Goal: Transaction & Acquisition: Download file/media

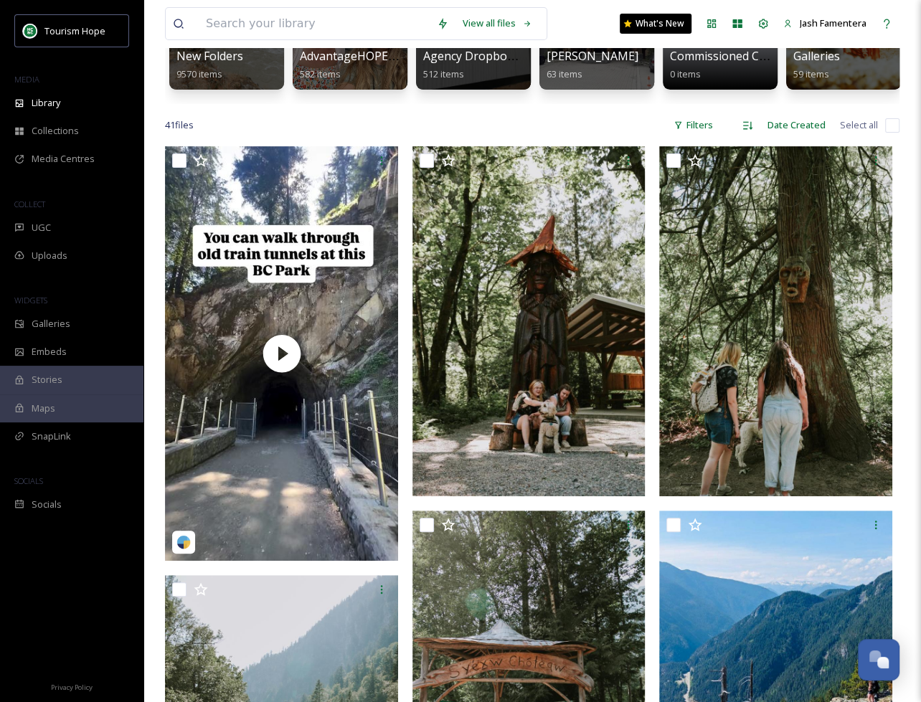
scroll to position [157, 0]
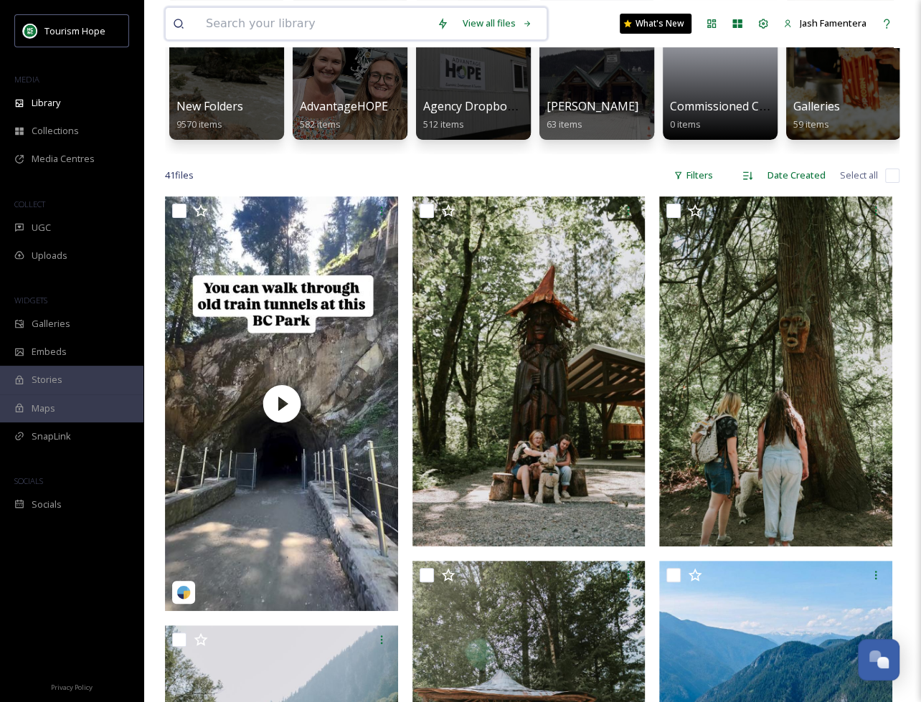
click at [301, 28] on input at bounding box center [314, 24] width 231 height 32
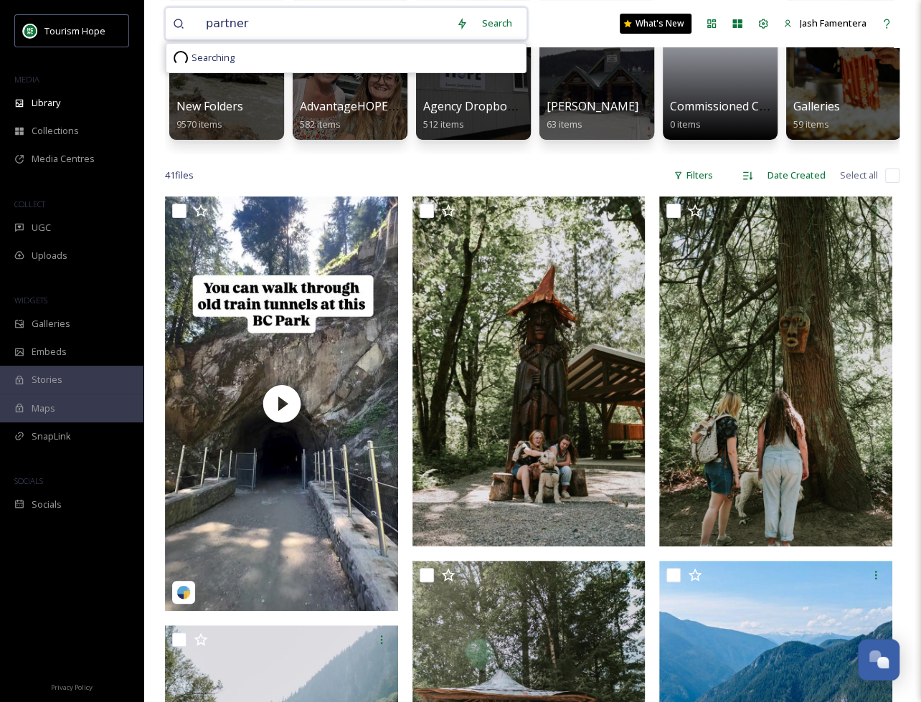
type input "partners"
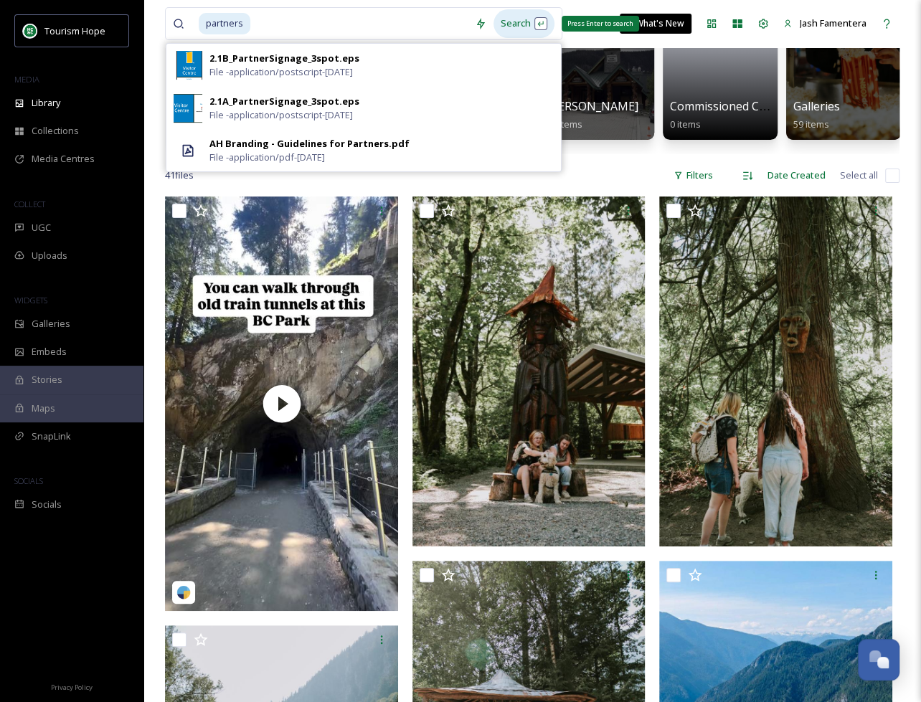
click at [515, 32] on div "Search Press Enter to search" at bounding box center [524, 23] width 61 height 28
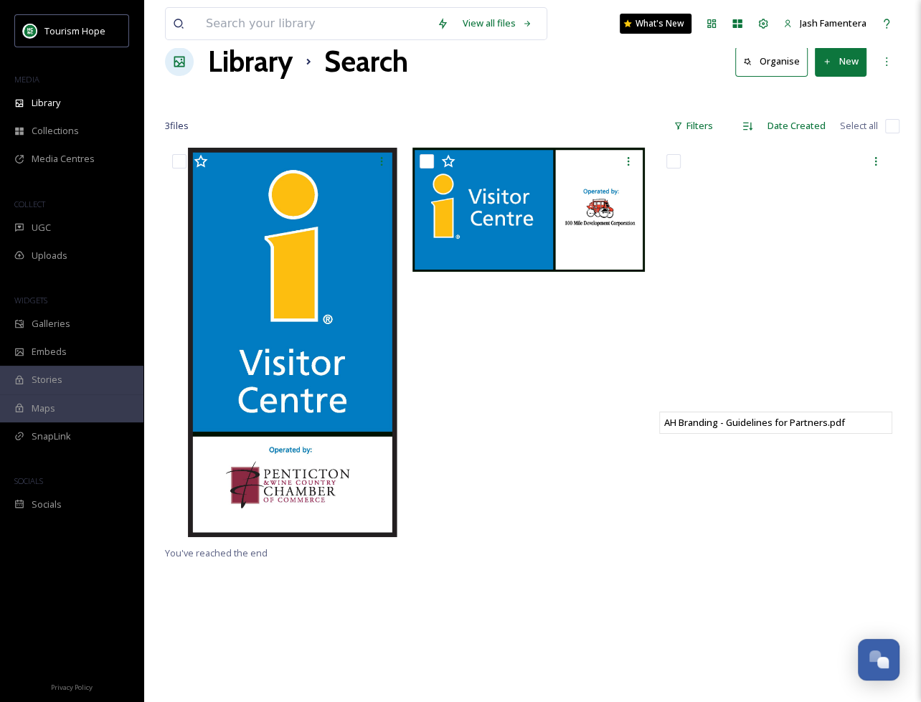
scroll to position [29, 0]
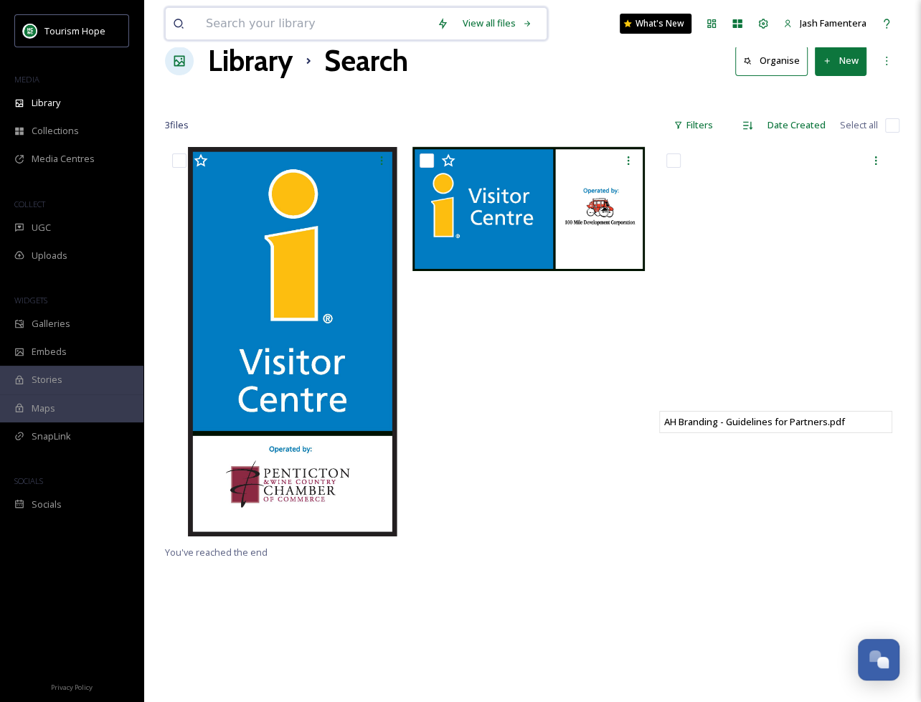
click at [310, 14] on input at bounding box center [314, 24] width 231 height 32
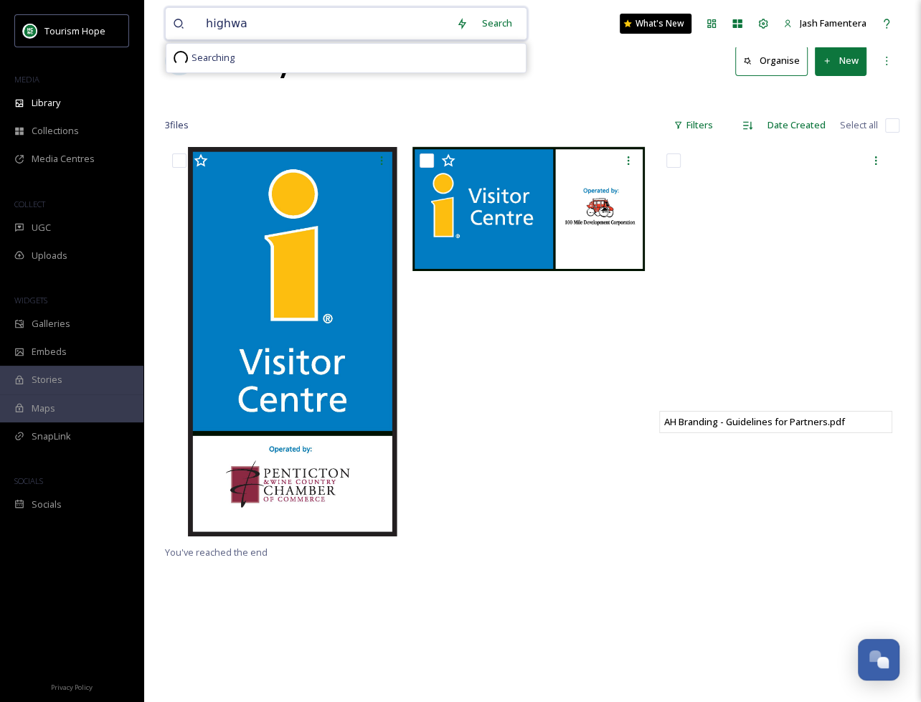
type input "highway"
click at [517, 26] on div "Search Press Enter to search" at bounding box center [522, 23] width 61 height 28
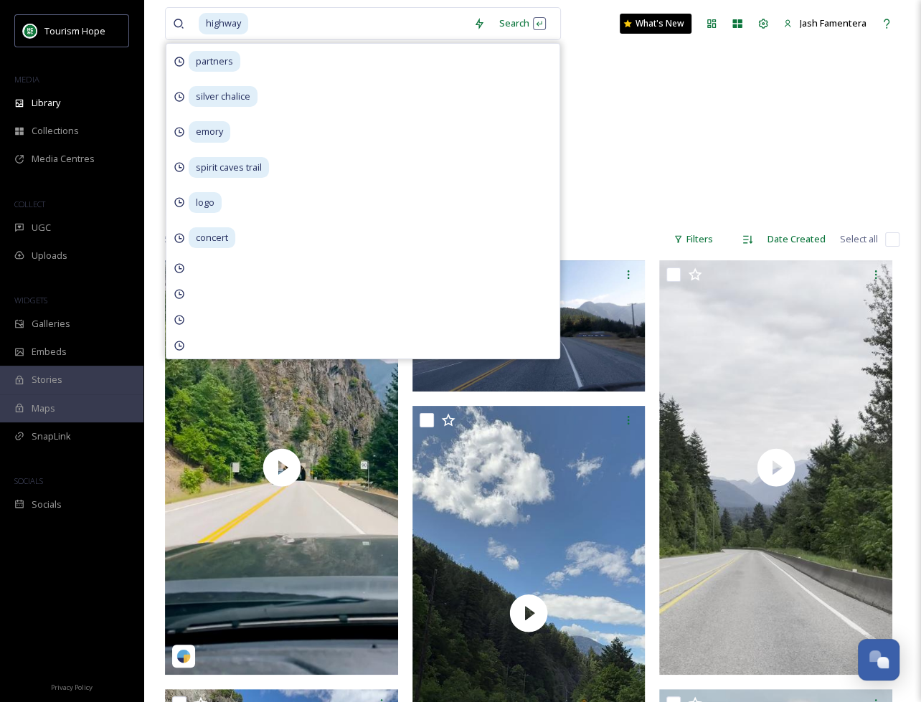
click at [647, 118] on div "Tourism + Other Dark Sky Highway 37 items New Folders Driving/Highway 42 items …" at bounding box center [532, 135] width 735 height 165
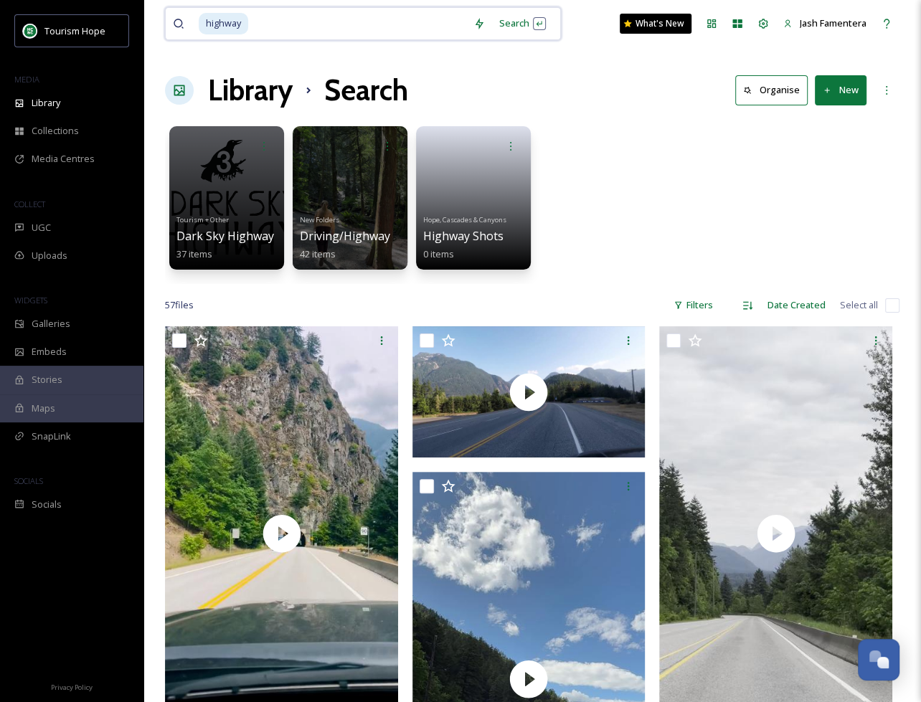
click at [408, 17] on input at bounding box center [358, 24] width 217 height 32
type input "h"
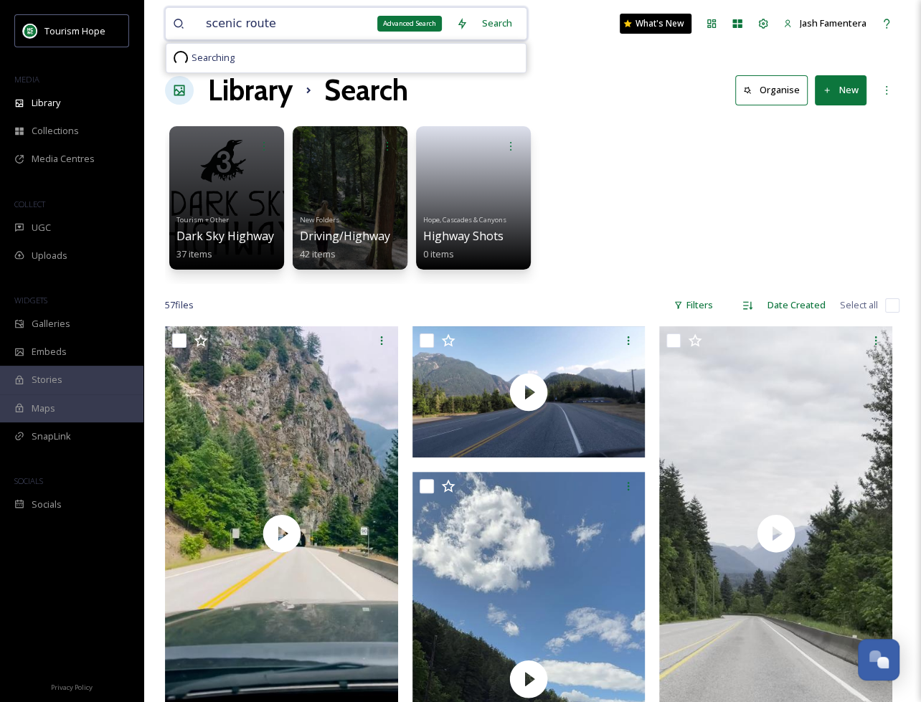
type input "scenic route 7"
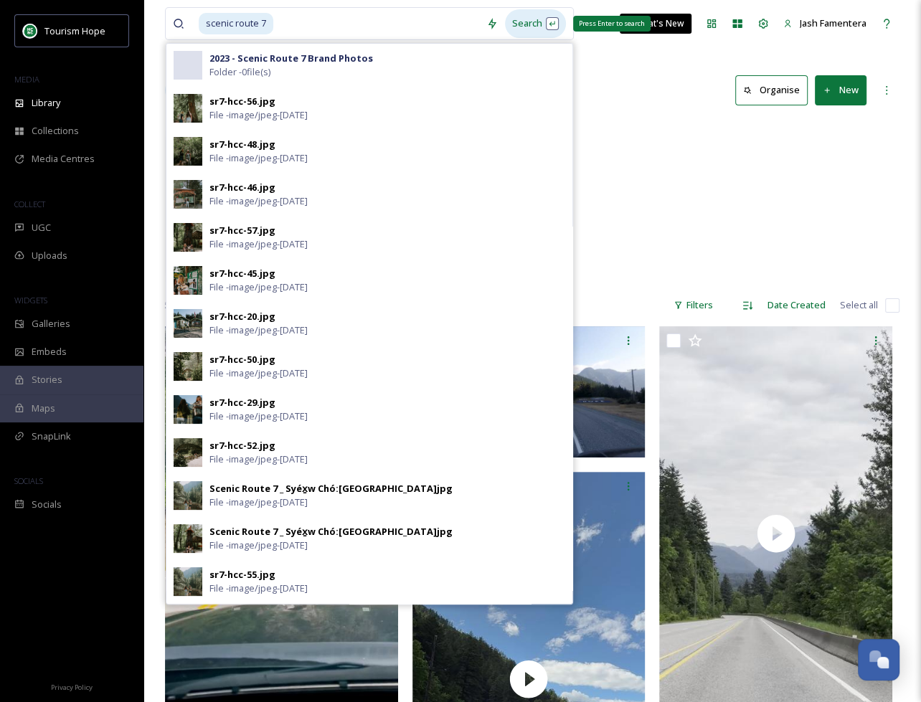
click at [534, 16] on div "Search Press Enter to search" at bounding box center [535, 23] width 61 height 28
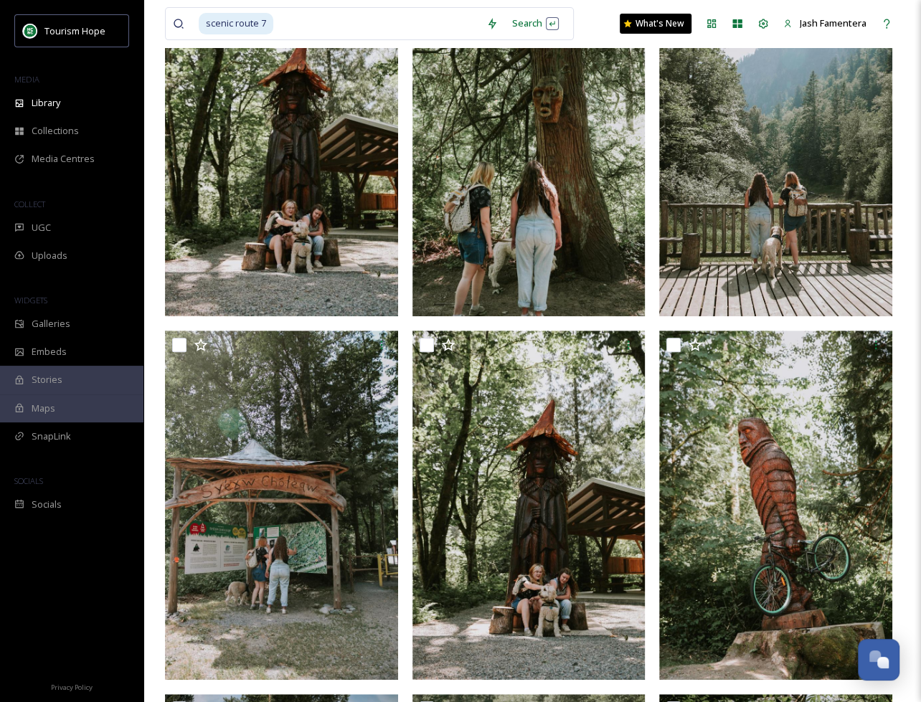
scroll to position [319, 0]
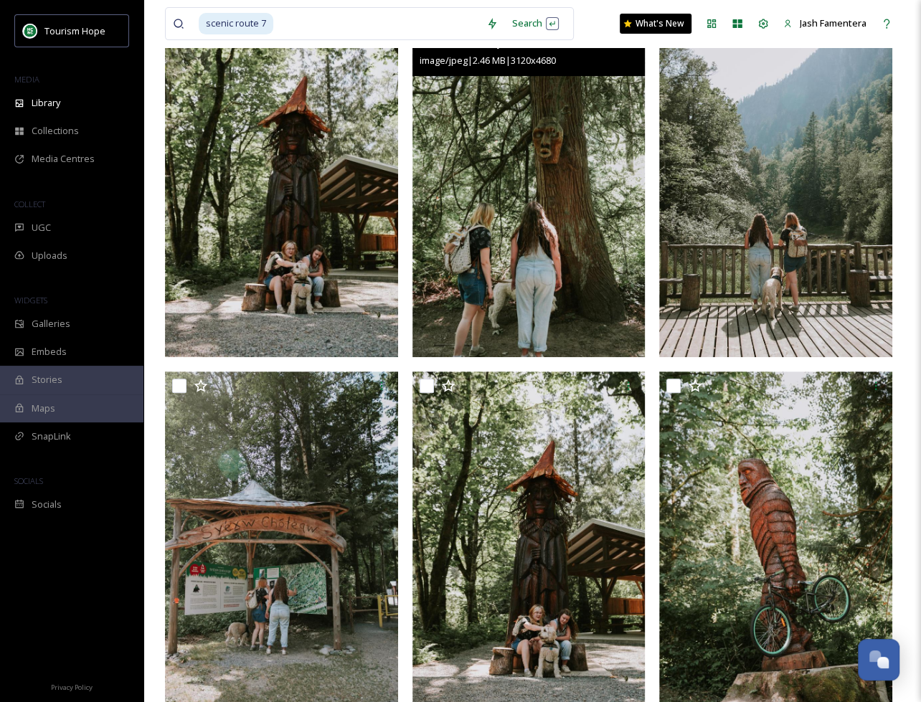
click at [499, 280] on img at bounding box center [529, 182] width 233 height 350
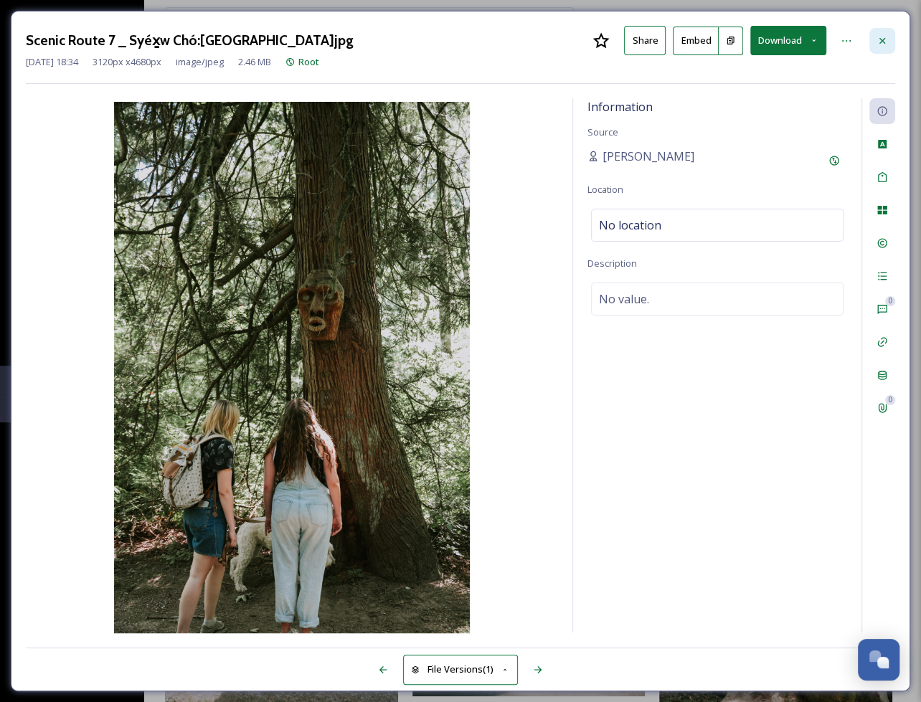
click at [883, 38] on icon at bounding box center [883, 40] width 6 height 6
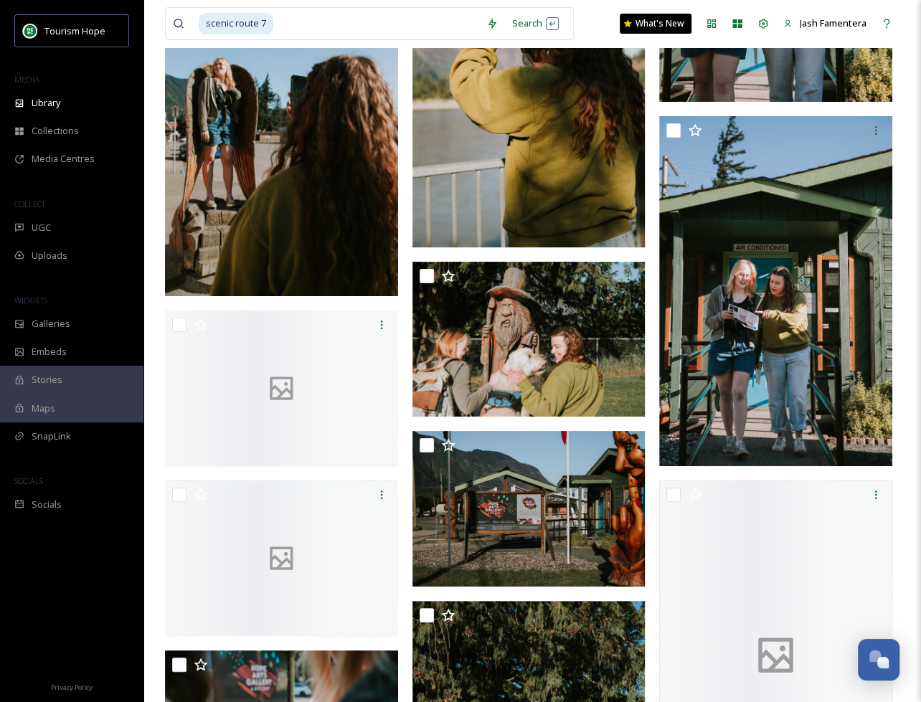
scroll to position [3456, 0]
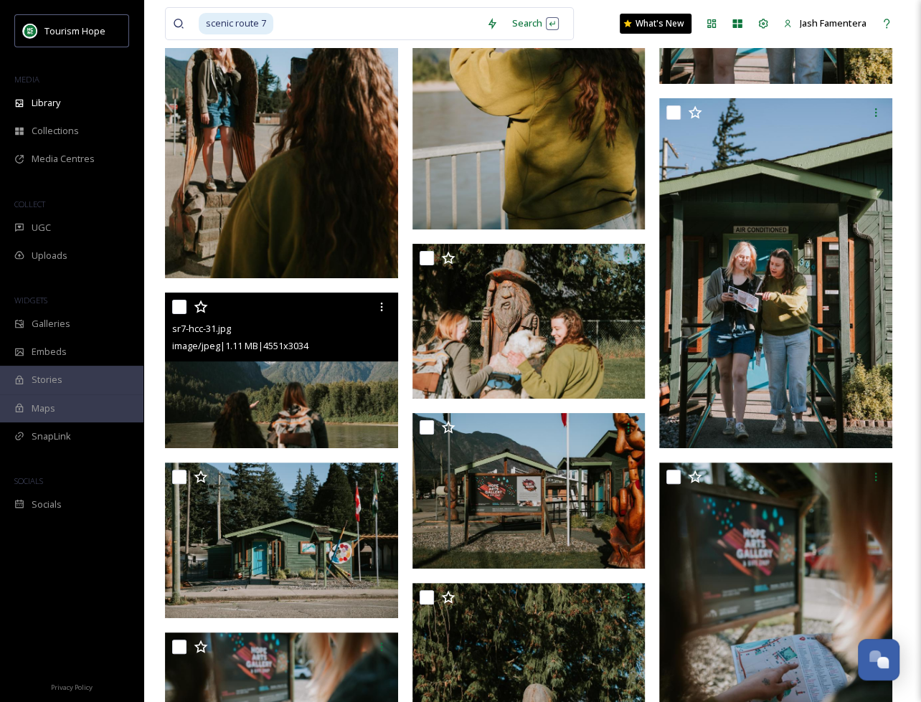
click at [226, 368] on img at bounding box center [281, 371] width 233 height 156
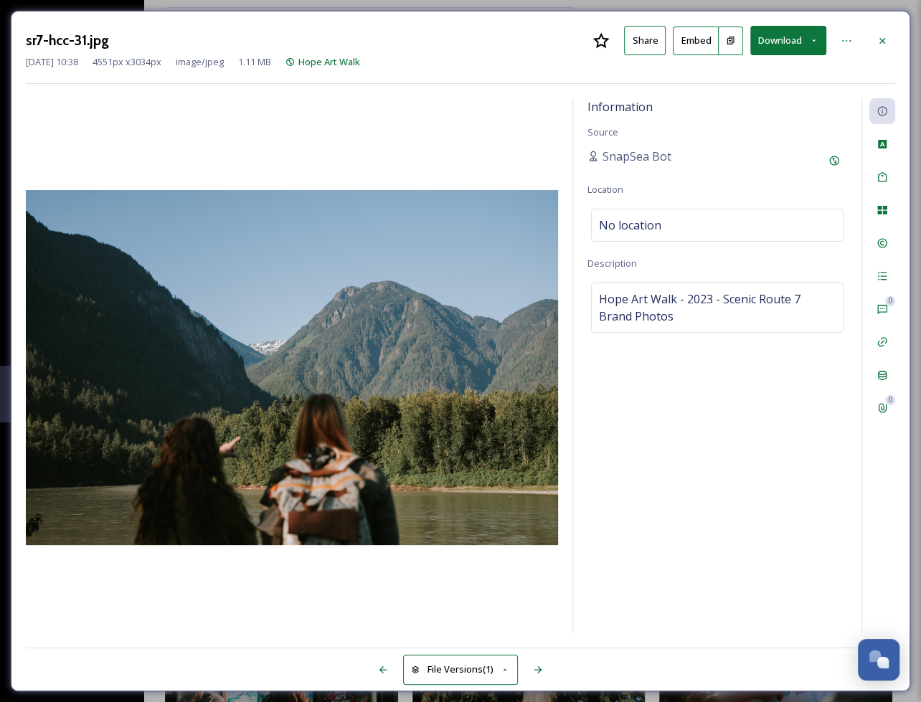
click at [768, 35] on button "Download" at bounding box center [788, 40] width 76 height 29
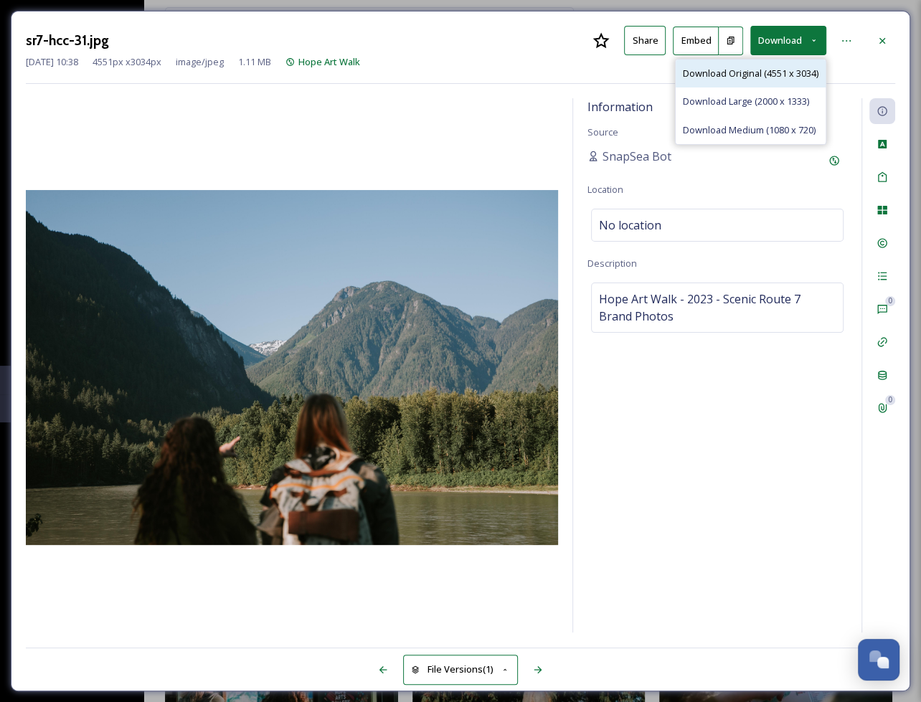
click at [702, 82] on div "Download Original (4551 x 3034)" at bounding box center [751, 74] width 150 height 28
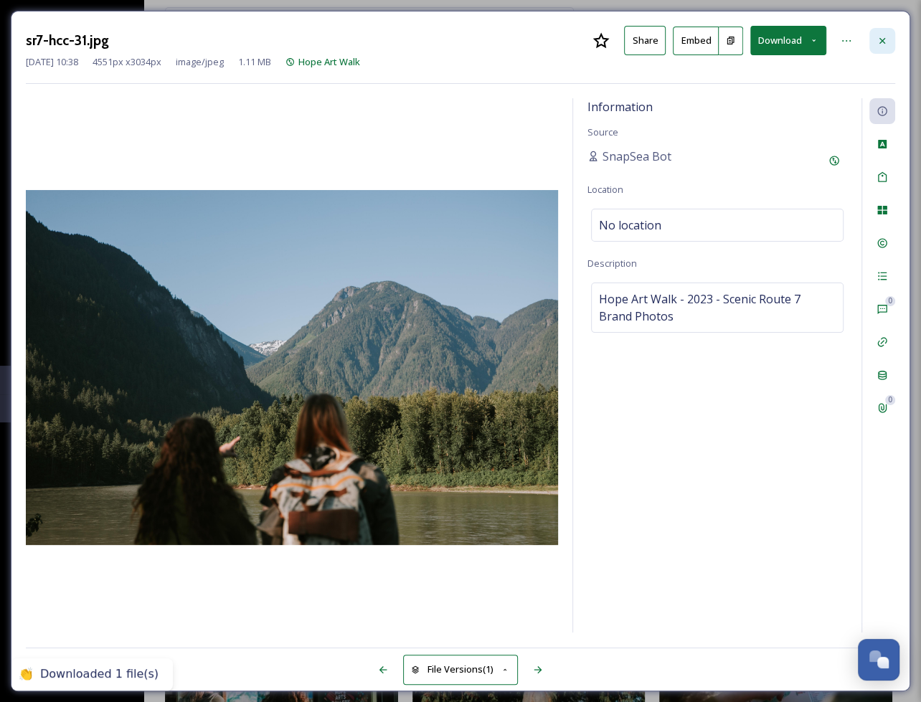
click at [888, 40] on icon at bounding box center [882, 40] width 11 height 11
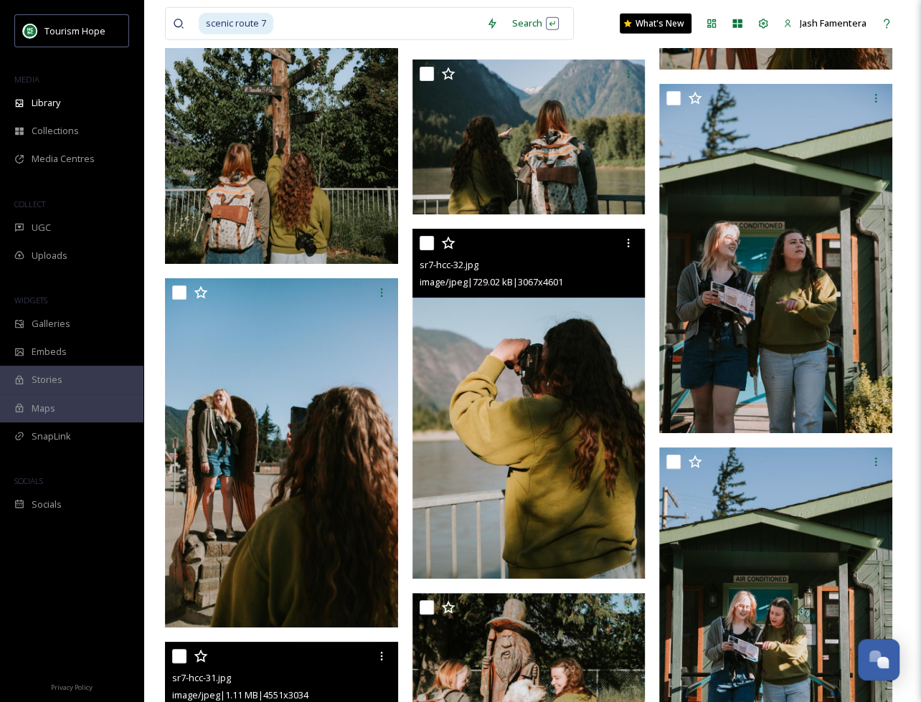
scroll to position [3112, 0]
